Goal: Transaction & Acquisition: Purchase product/service

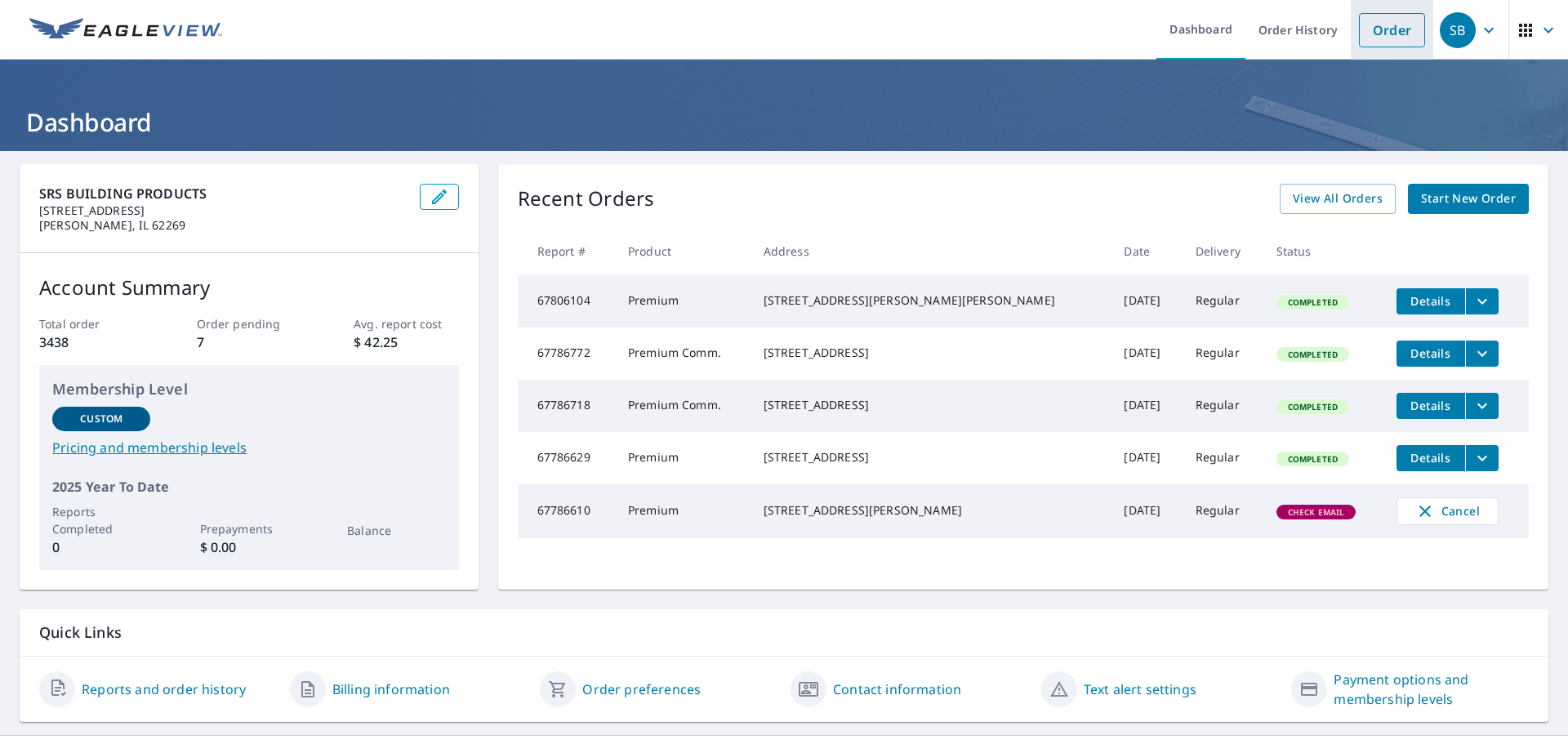
click at [1390, 25] on link "Order" at bounding box center [1391, 30] width 66 height 34
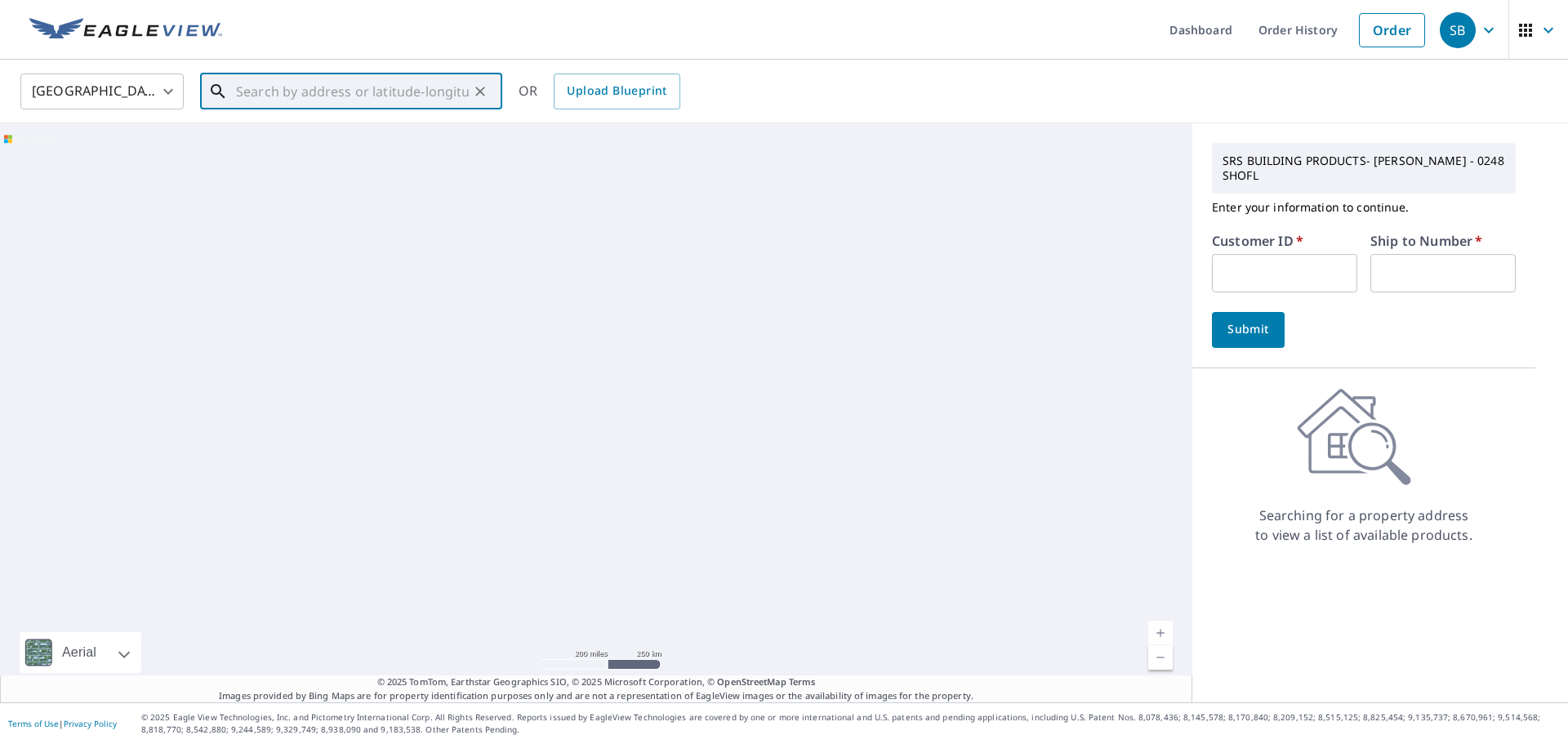
click at [379, 98] on input "text" at bounding box center [352, 91] width 233 height 46
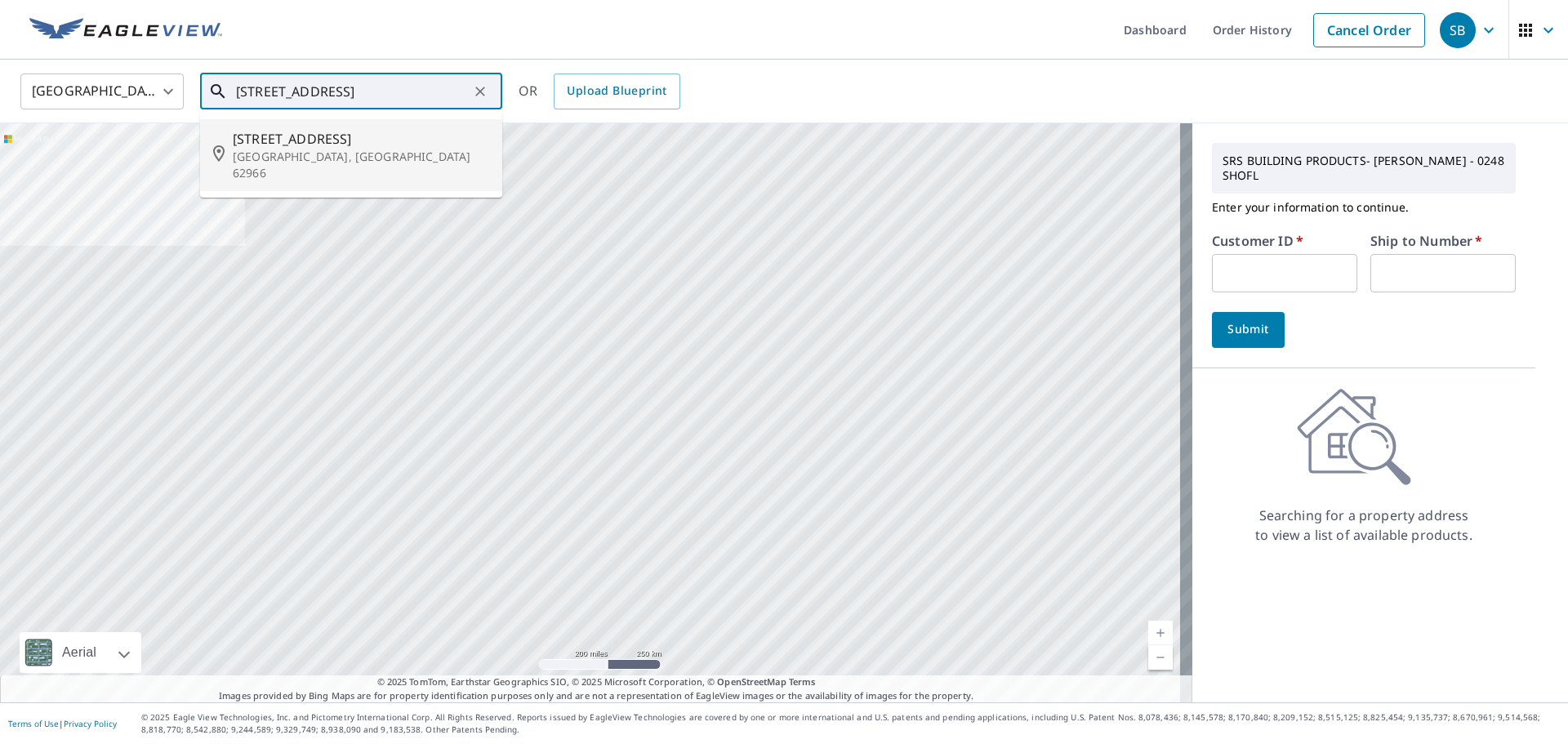
click at [284, 148] on p "[GEOGRAPHIC_DATA], [GEOGRAPHIC_DATA] 62966" at bounding box center [360, 164] width 256 height 33
type input "[STREET_ADDRESS]"
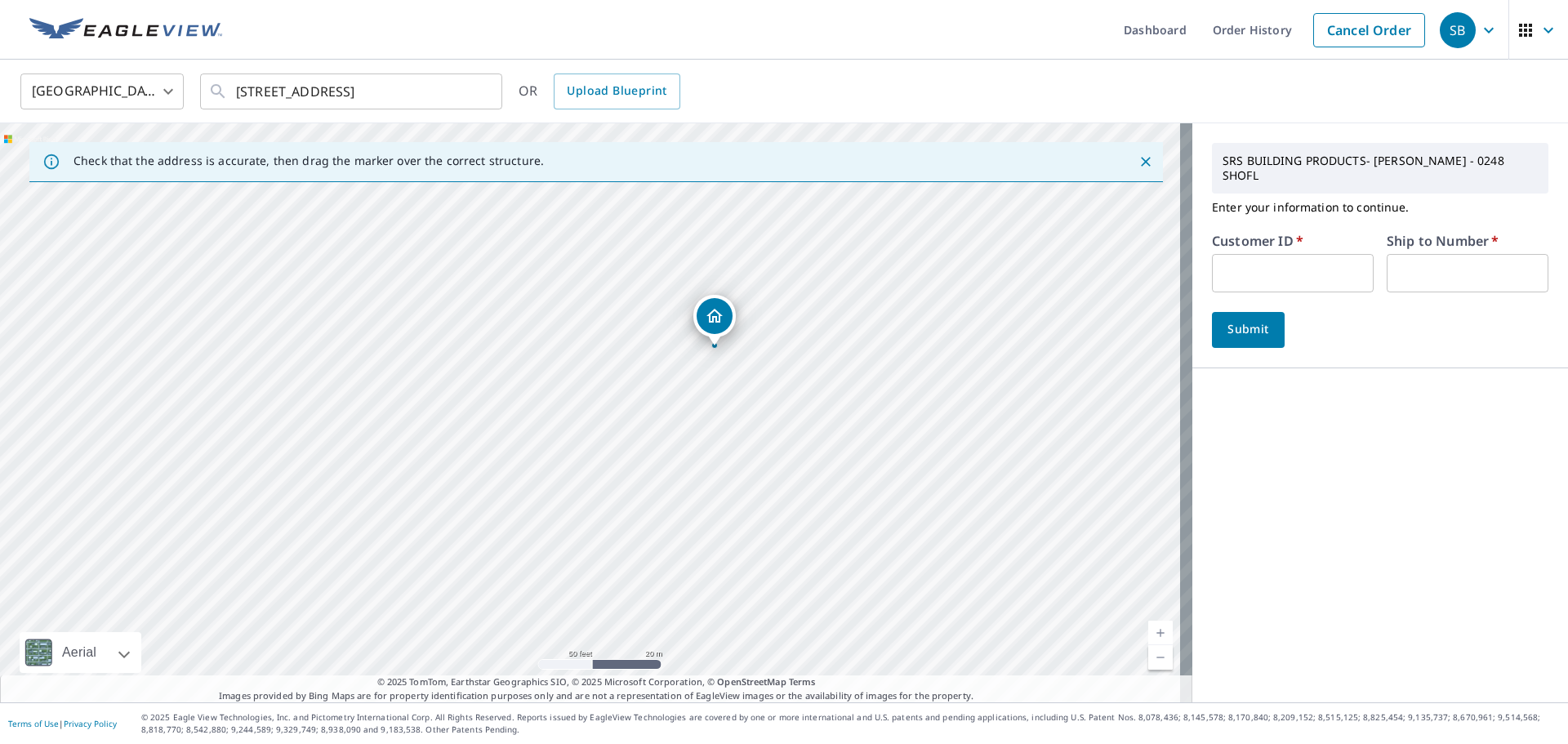
drag, startPoint x: 534, startPoint y: 467, endPoint x: 658, endPoint y: 403, distance: 139.5
click at [658, 403] on div "[STREET_ADDRESS]" at bounding box center [596, 413] width 1192 height 579
drag, startPoint x: 781, startPoint y: 311, endPoint x: 743, endPoint y: 380, distance: 78.8
click at [743, 380] on div "[STREET_ADDRESS]" at bounding box center [596, 413] width 1192 height 579
click at [1265, 254] on input "text" at bounding box center [1293, 273] width 162 height 38
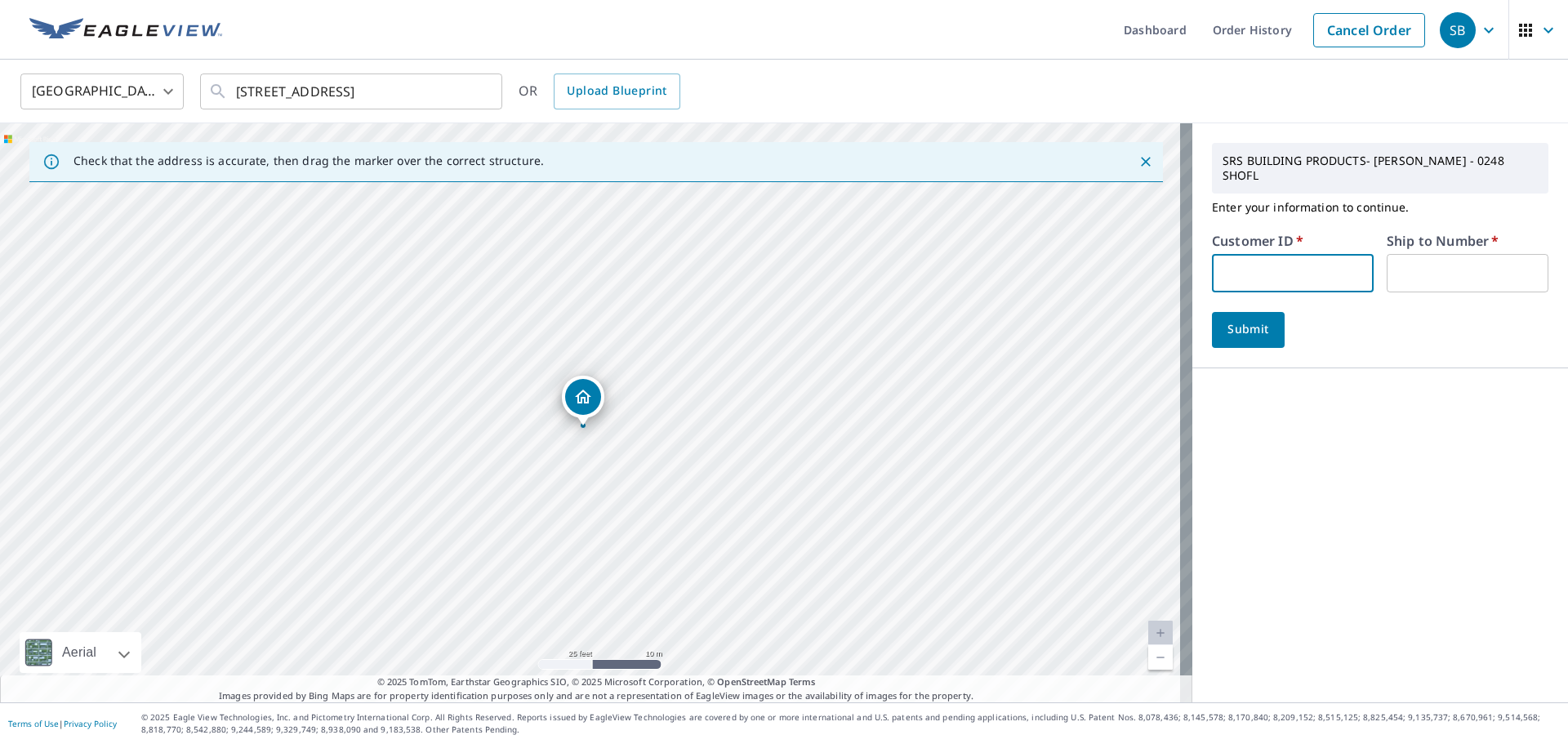
paste input "S062153"
type input "S062153"
click at [1400, 254] on input "text" at bounding box center [1467, 273] width 162 height 38
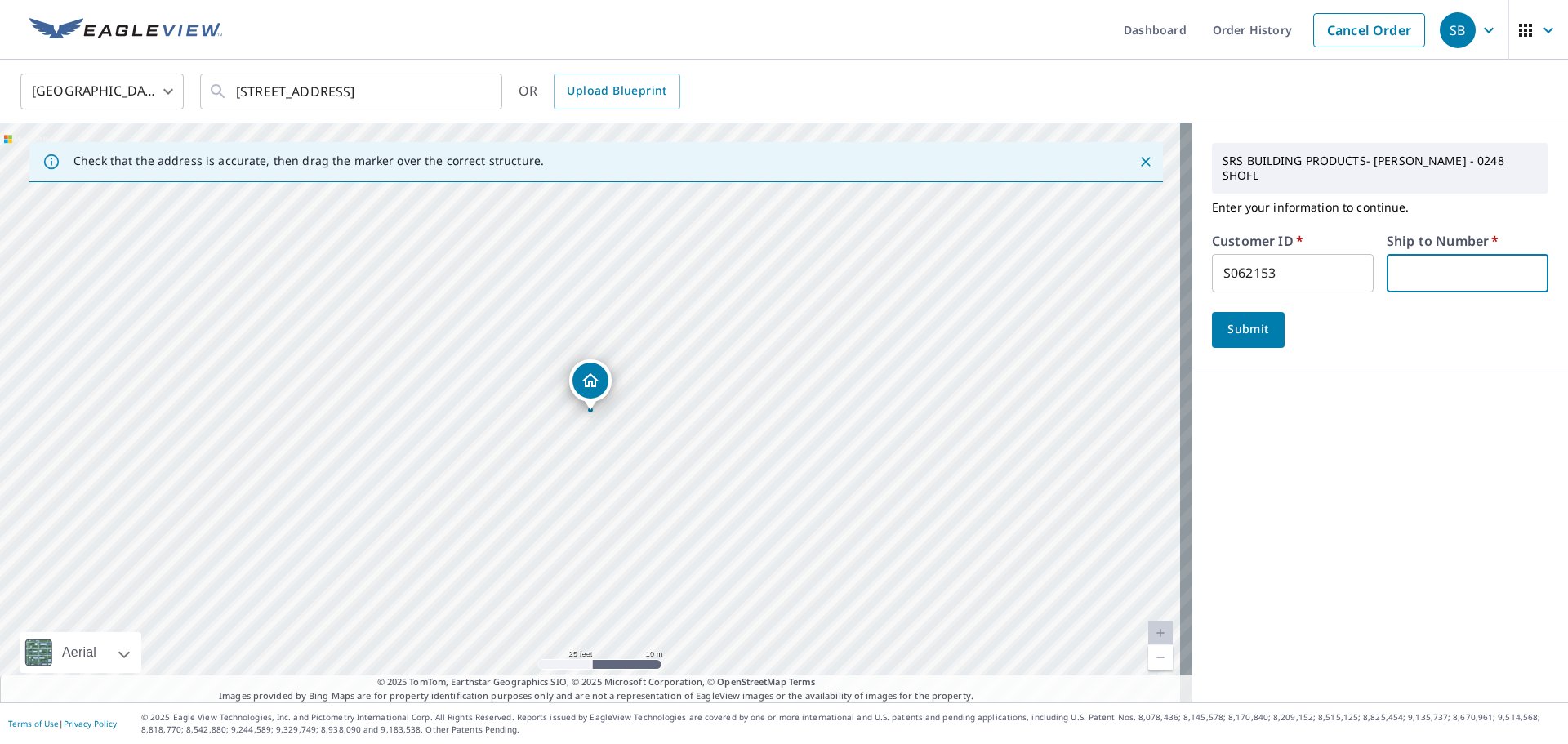
type input "1"
click at [1237, 319] on span "Submit" at bounding box center [1248, 329] width 47 height 20
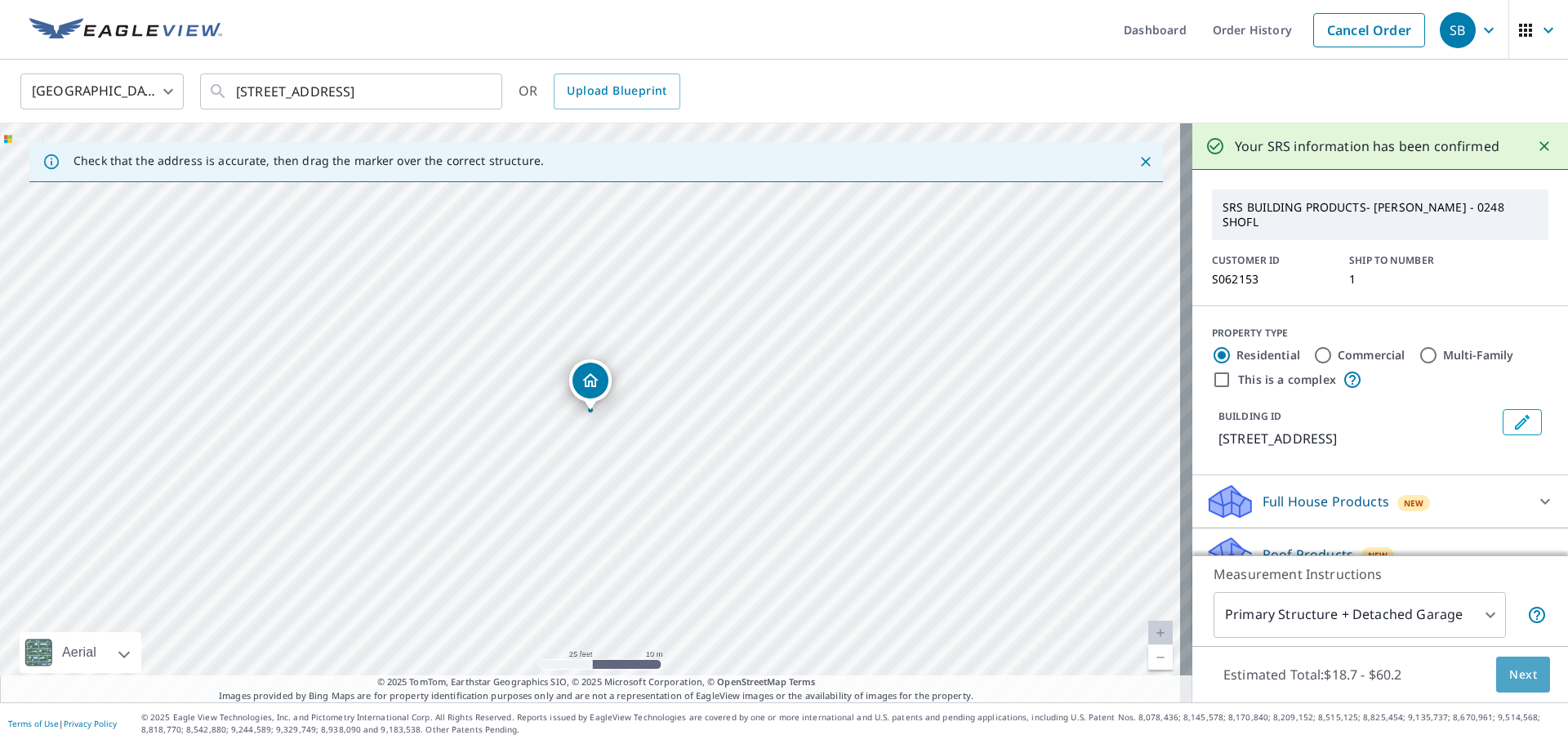
click at [1517, 673] on span "Next" at bounding box center [1522, 675] width 28 height 20
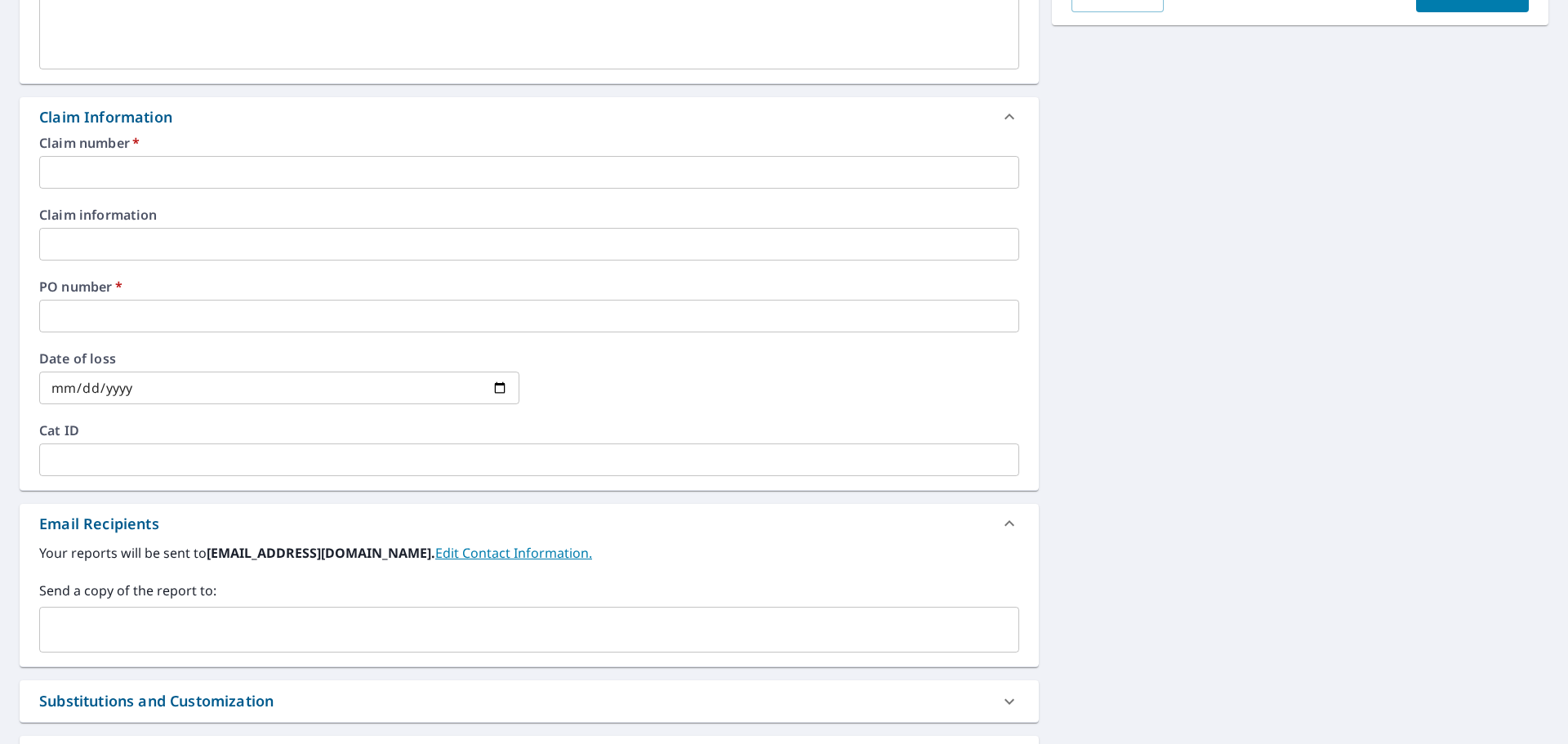
scroll to position [571, 0]
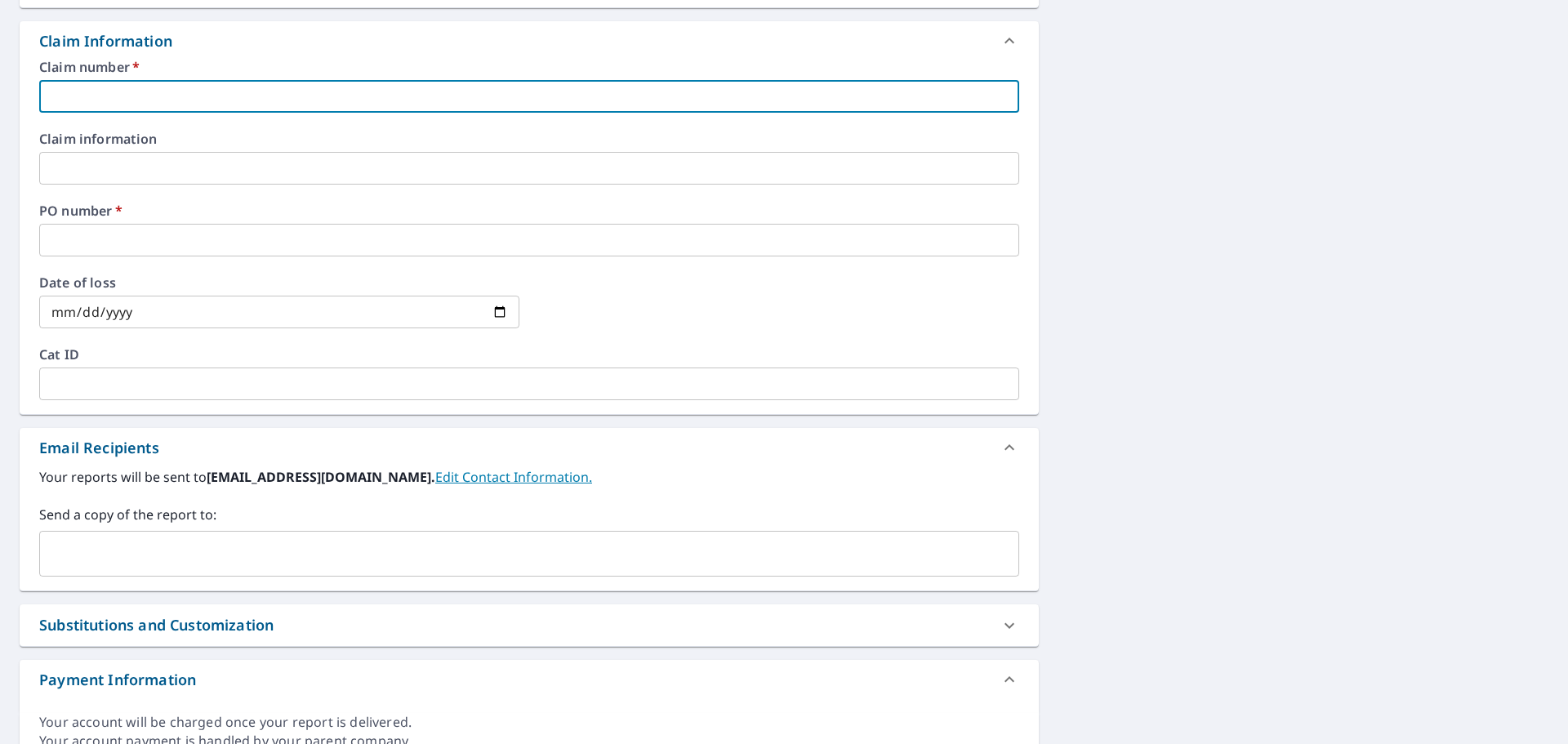
paste input "S062153"
type input "S062153"
checkbox input "true"
type input "S062153"
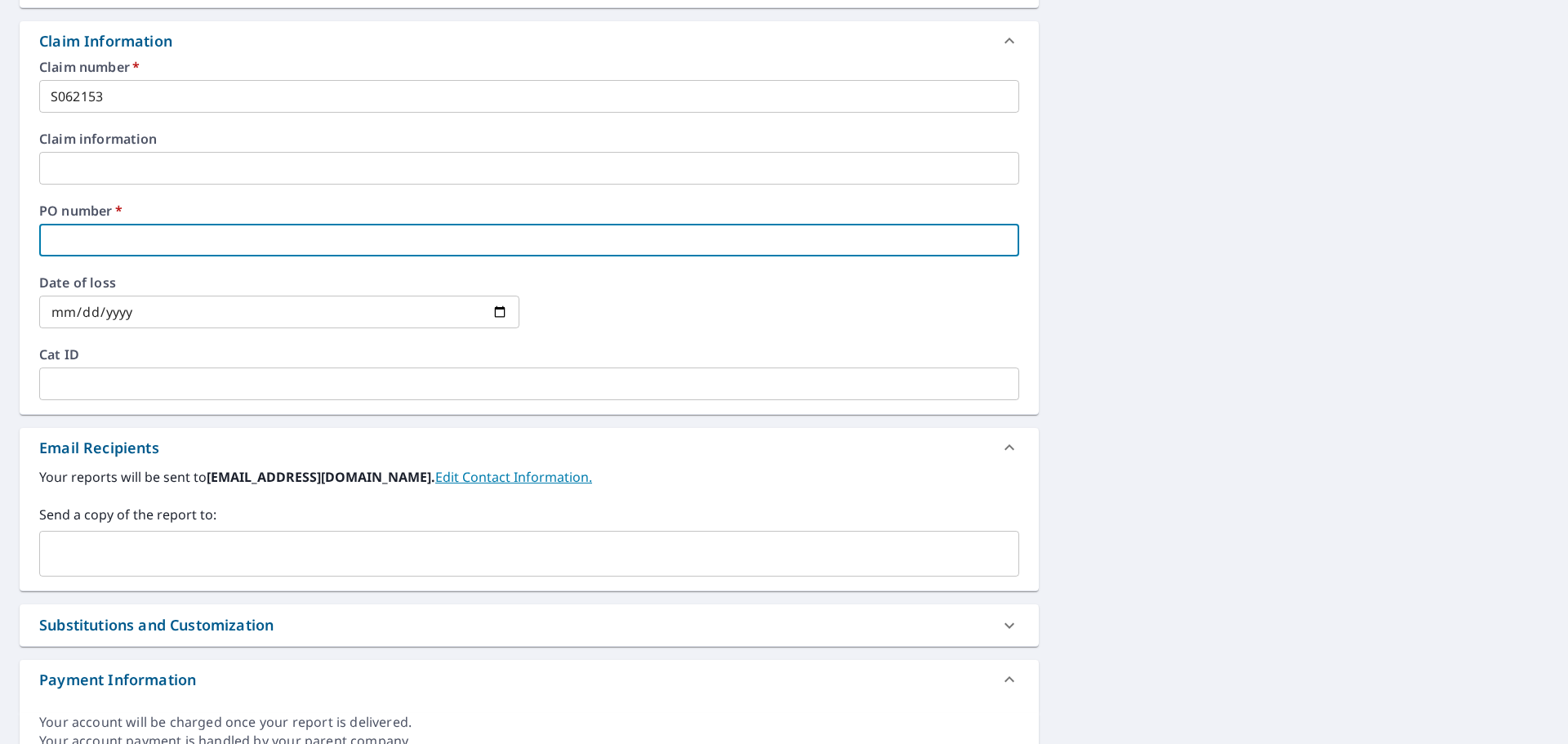
paste input "S062153"
type input "S062153"
checkbox input "true"
type input "S062153"
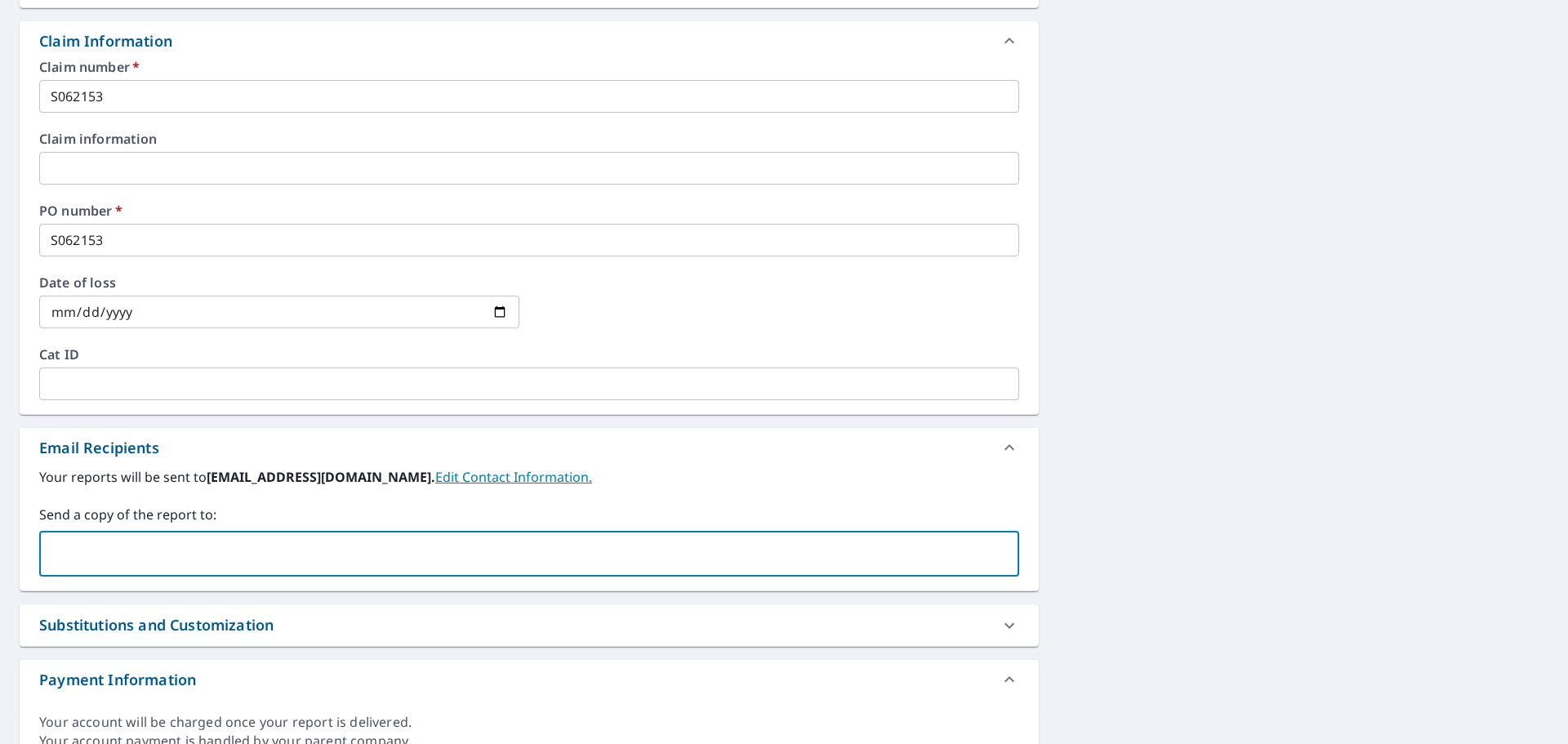
paste input "[EMAIL_ADDRESS][DOMAIN_NAME]"
type input "[EMAIL_ADDRESS][DOMAIN_NAME]"
checkbox input "true"
paste input "[PERSON_NAME][EMAIL_ADDRESS][PERSON_NAME][DOMAIN_NAME]"
type input "[PERSON_NAME][EMAIL_ADDRESS][PERSON_NAME][DOMAIN_NAME]"
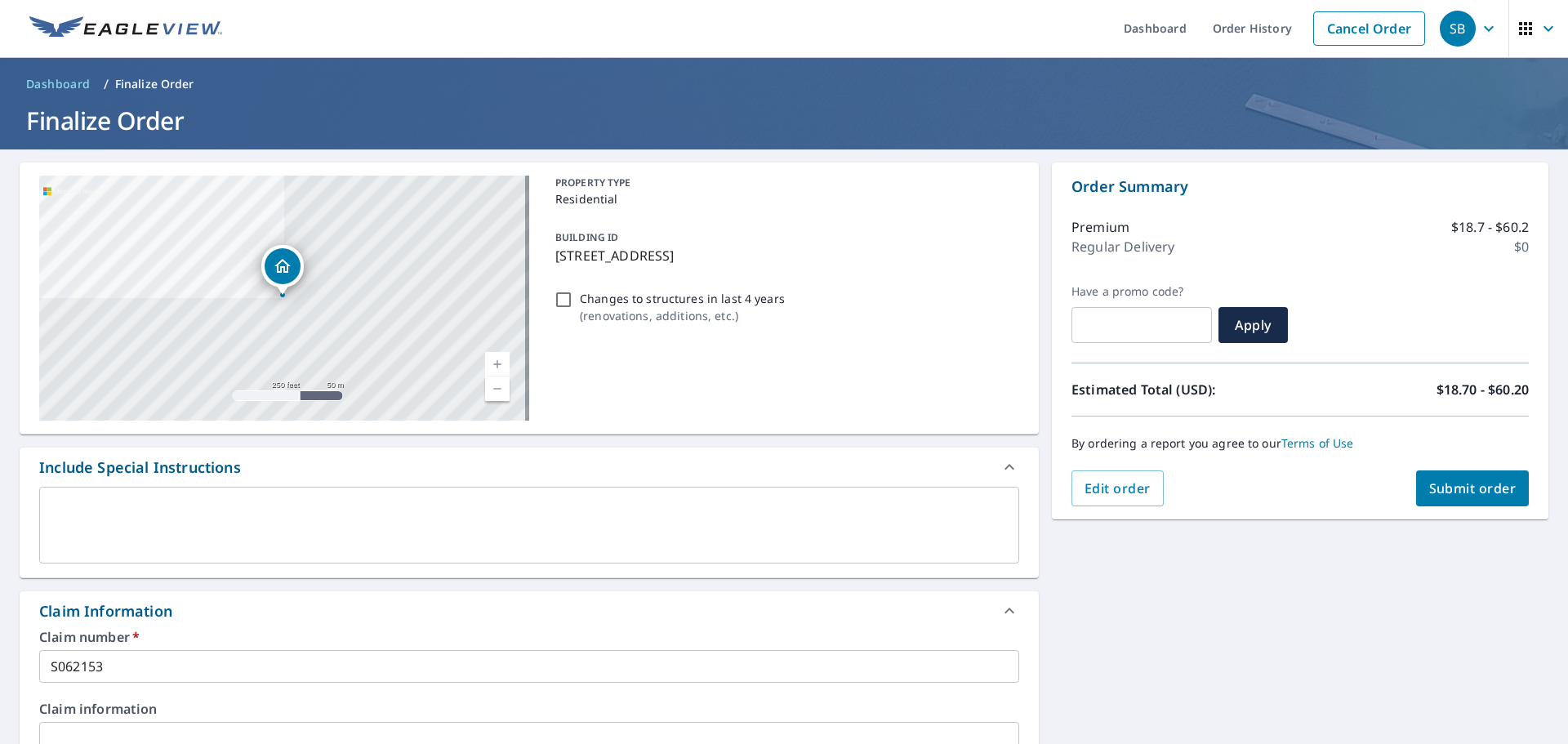
scroll to position [0, 0]
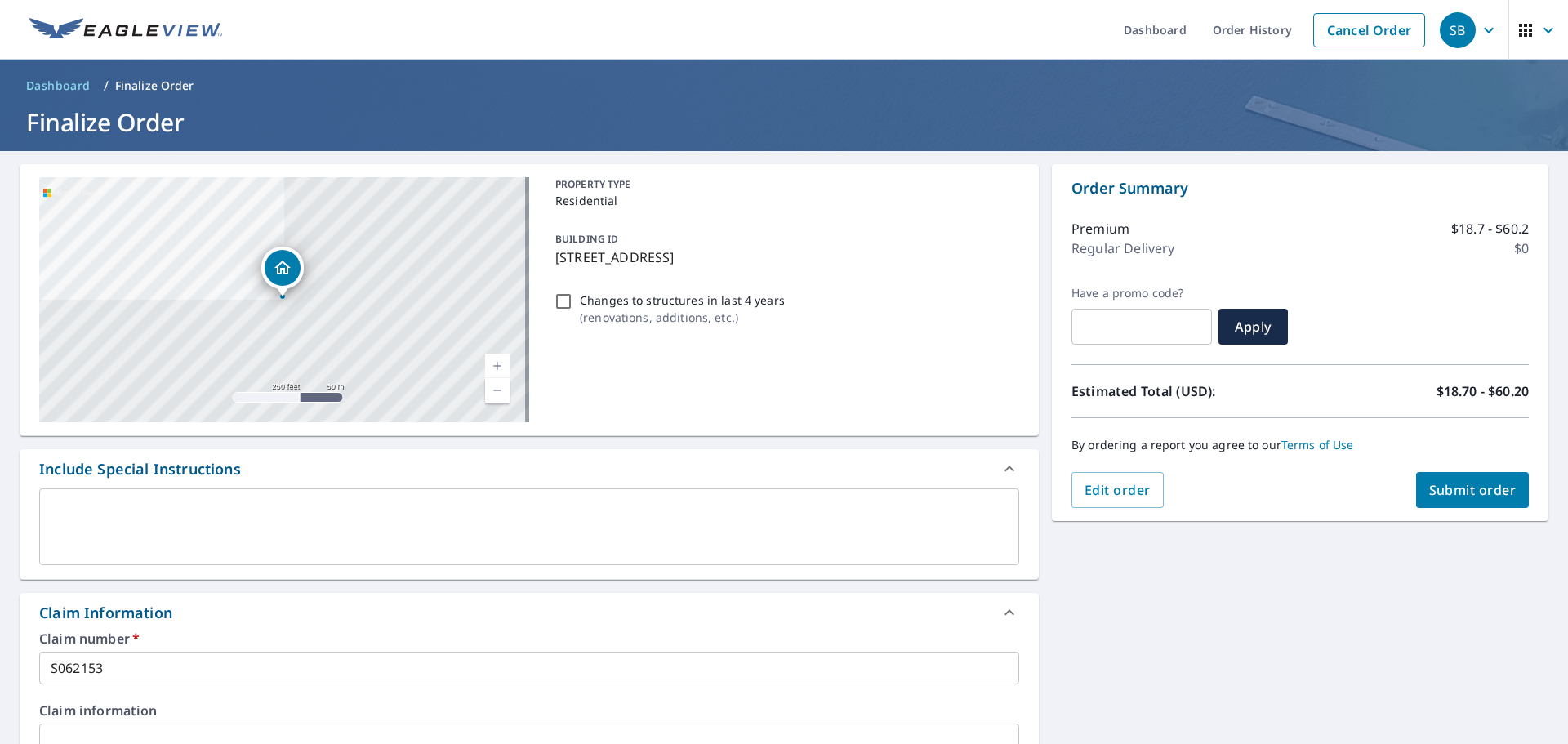
click at [1450, 490] on span "Submit order" at bounding box center [1472, 490] width 88 height 18
checkbox input "true"
